Goal: Check status: Check status

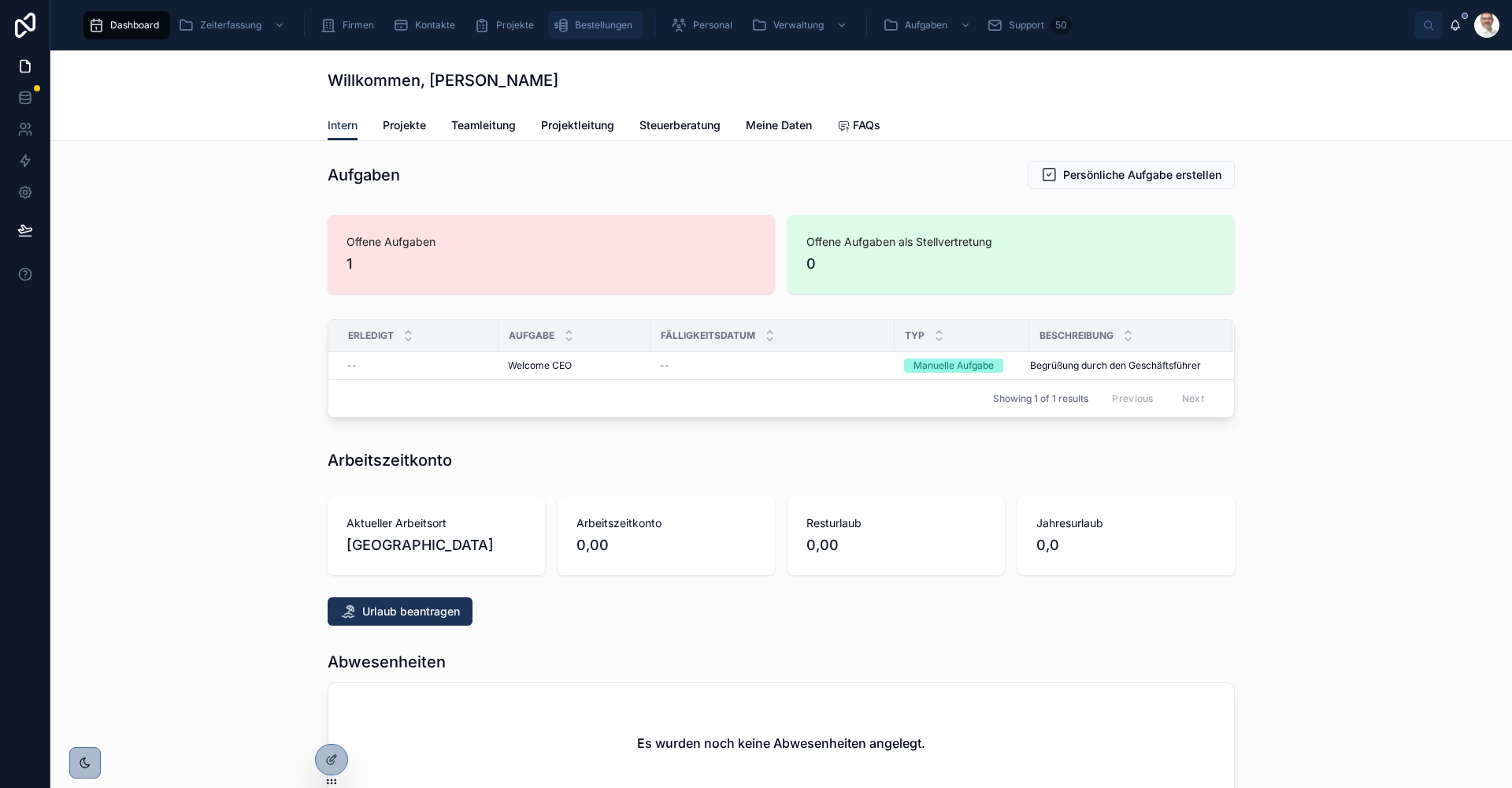
click at [595, 21] on span "Bestellungen" at bounding box center [604, 25] width 58 height 12
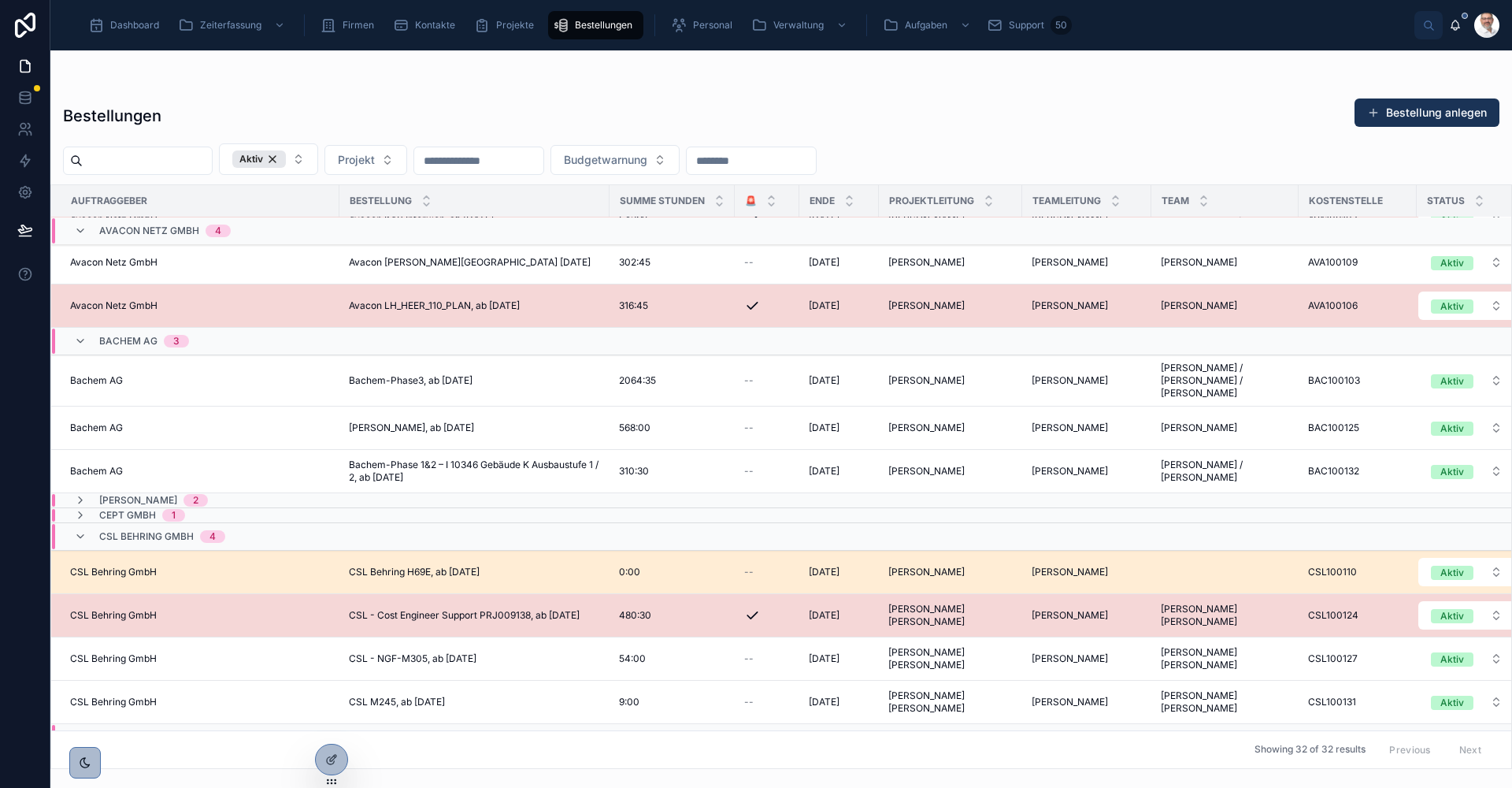
scroll to position [158, 0]
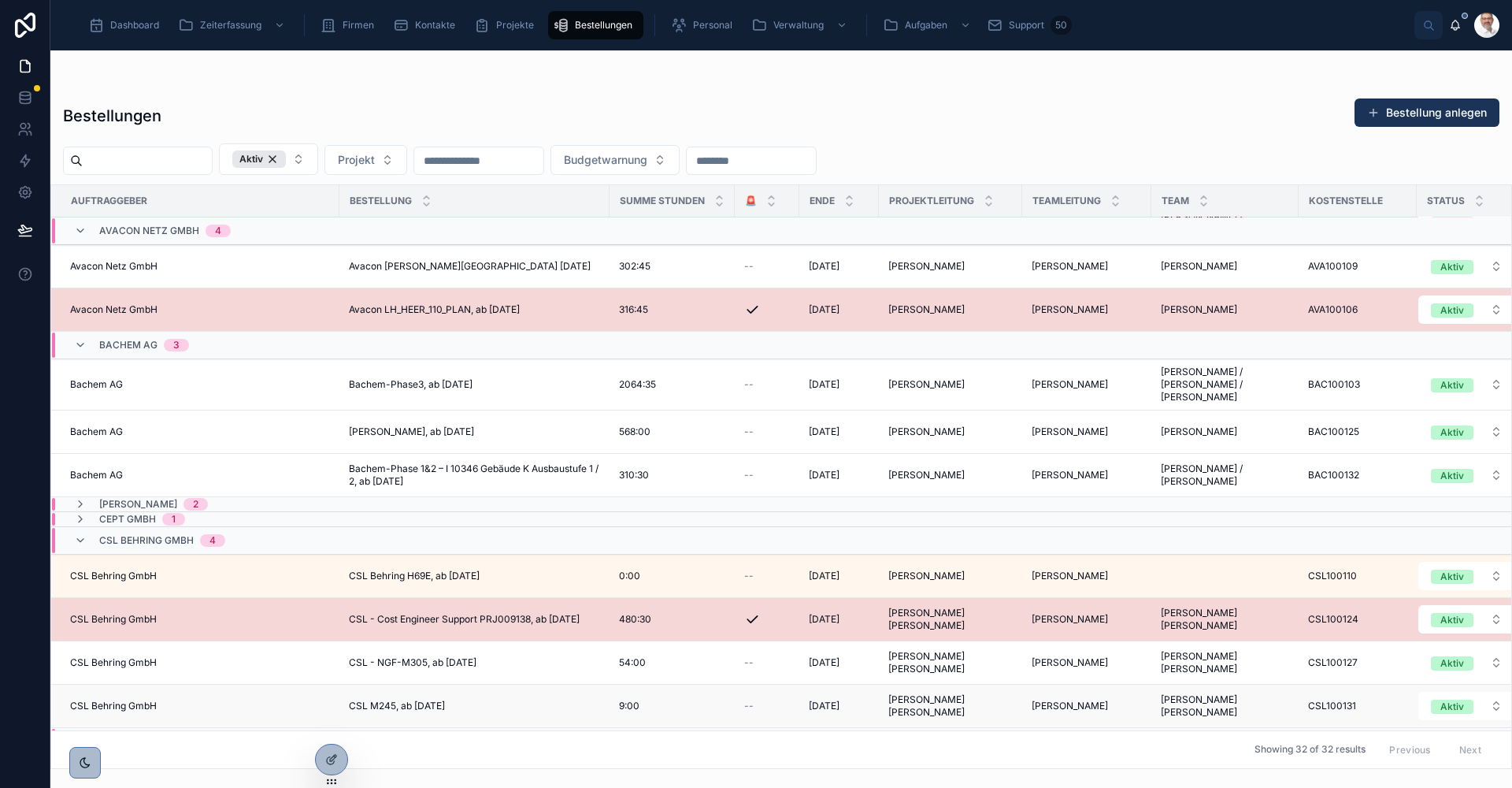
click at [490, 700] on div "CSL M245, ab [DATE] CSL M245, ab [DATE]" at bounding box center [474, 705] width 251 height 12
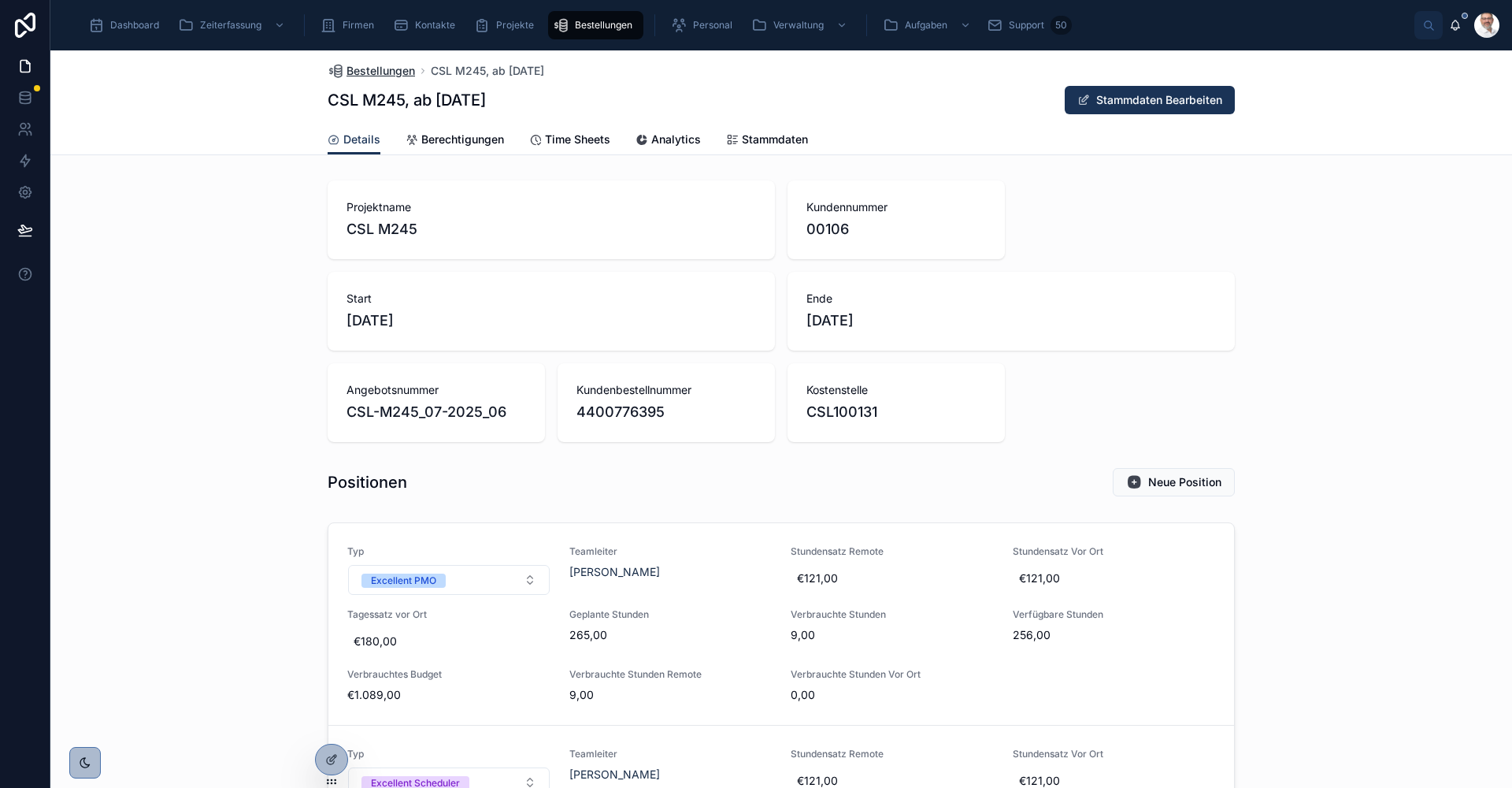
click at [390, 69] on span "Bestellungen" at bounding box center [381, 71] width 68 height 15
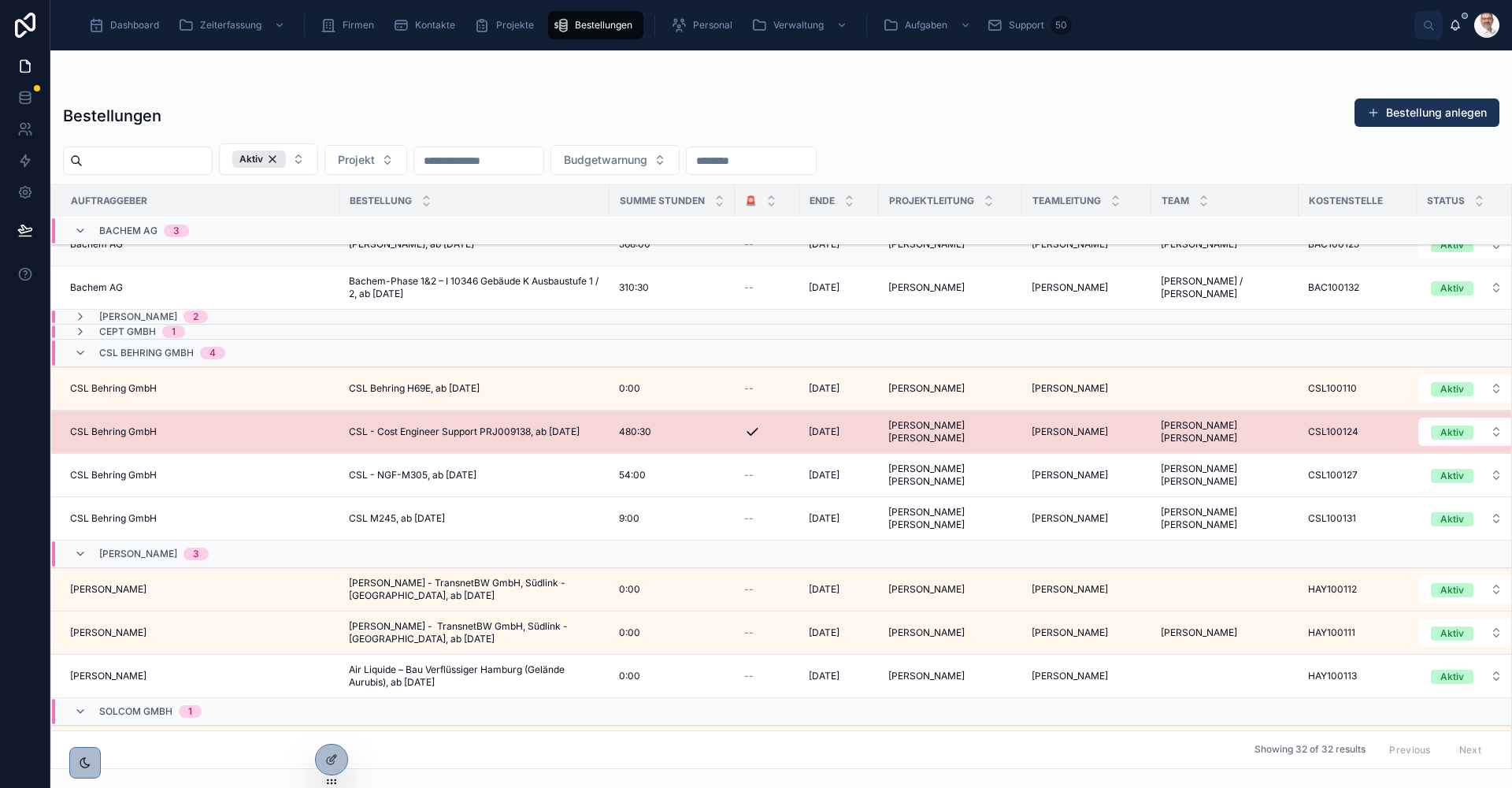
scroll to position [394, 0]
